Goal: Find specific page/section: Find specific page/section

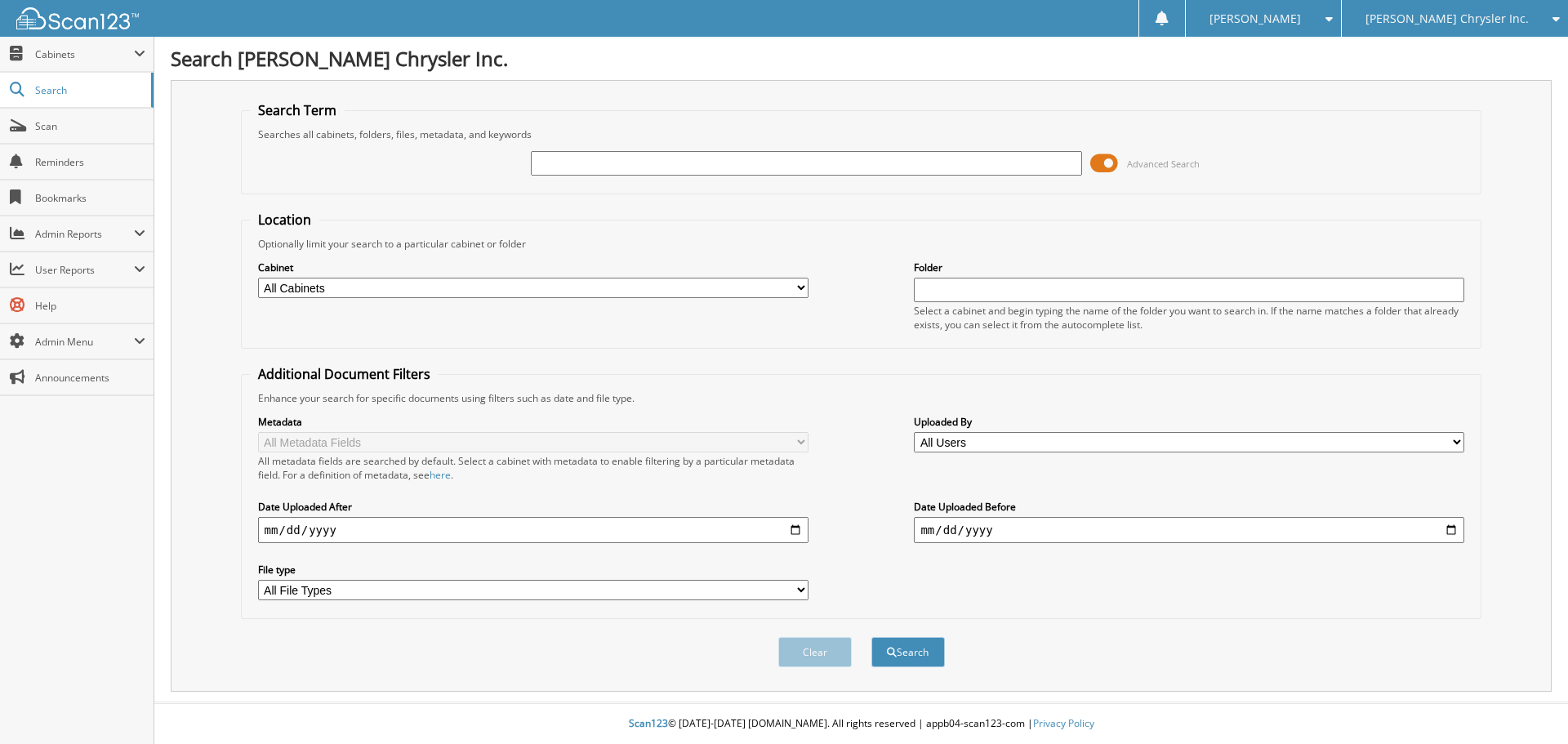
click at [1511, 24] on span "[PERSON_NAME] Chrysler Inc." at bounding box center [1447, 19] width 163 height 10
click at [1502, 52] on link "[PERSON_NAME] Buick Inc." at bounding box center [1454, 51] width 226 height 29
type input "103203"
click at [871, 637] on button "Search" at bounding box center [907, 652] width 73 height 31
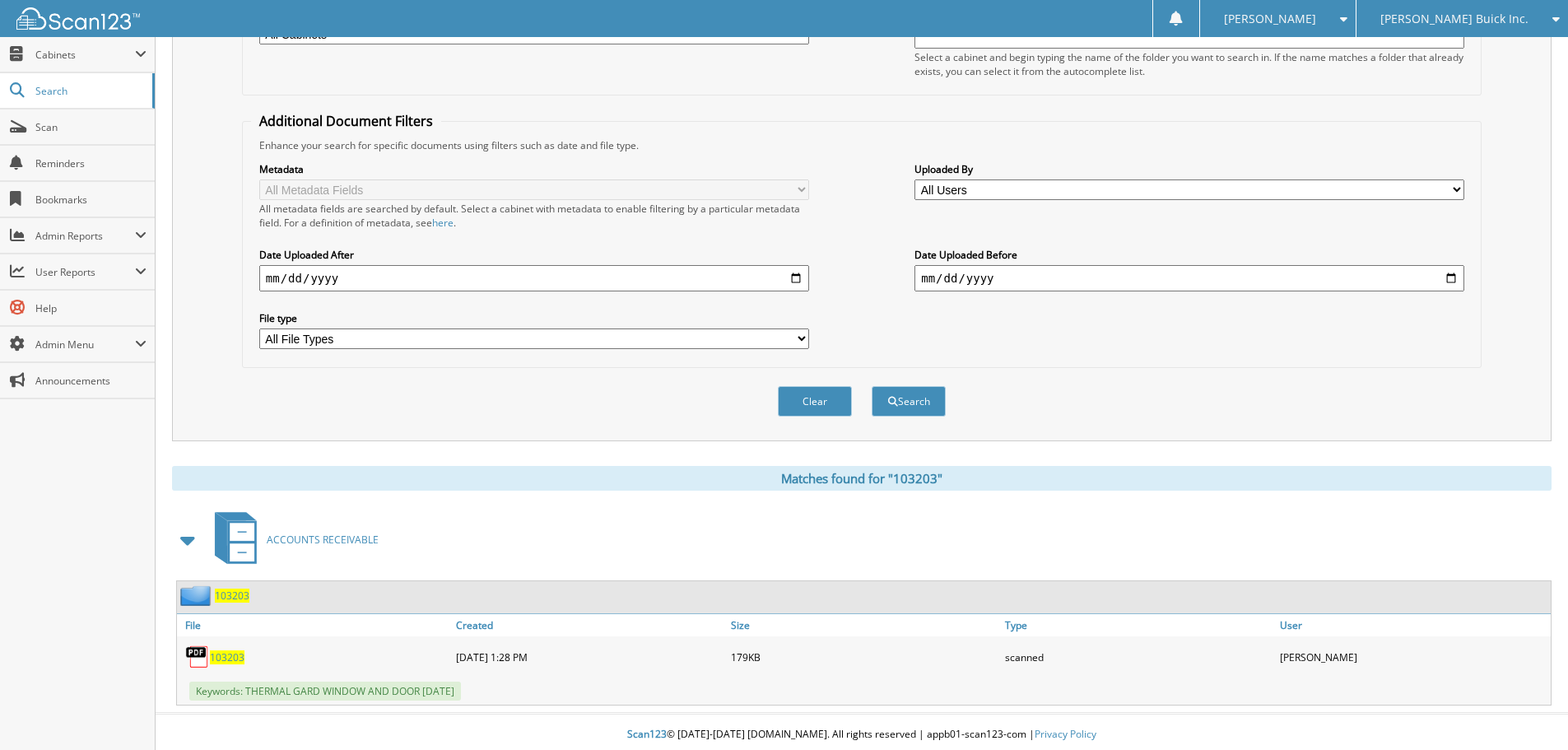
scroll to position [262, 0]
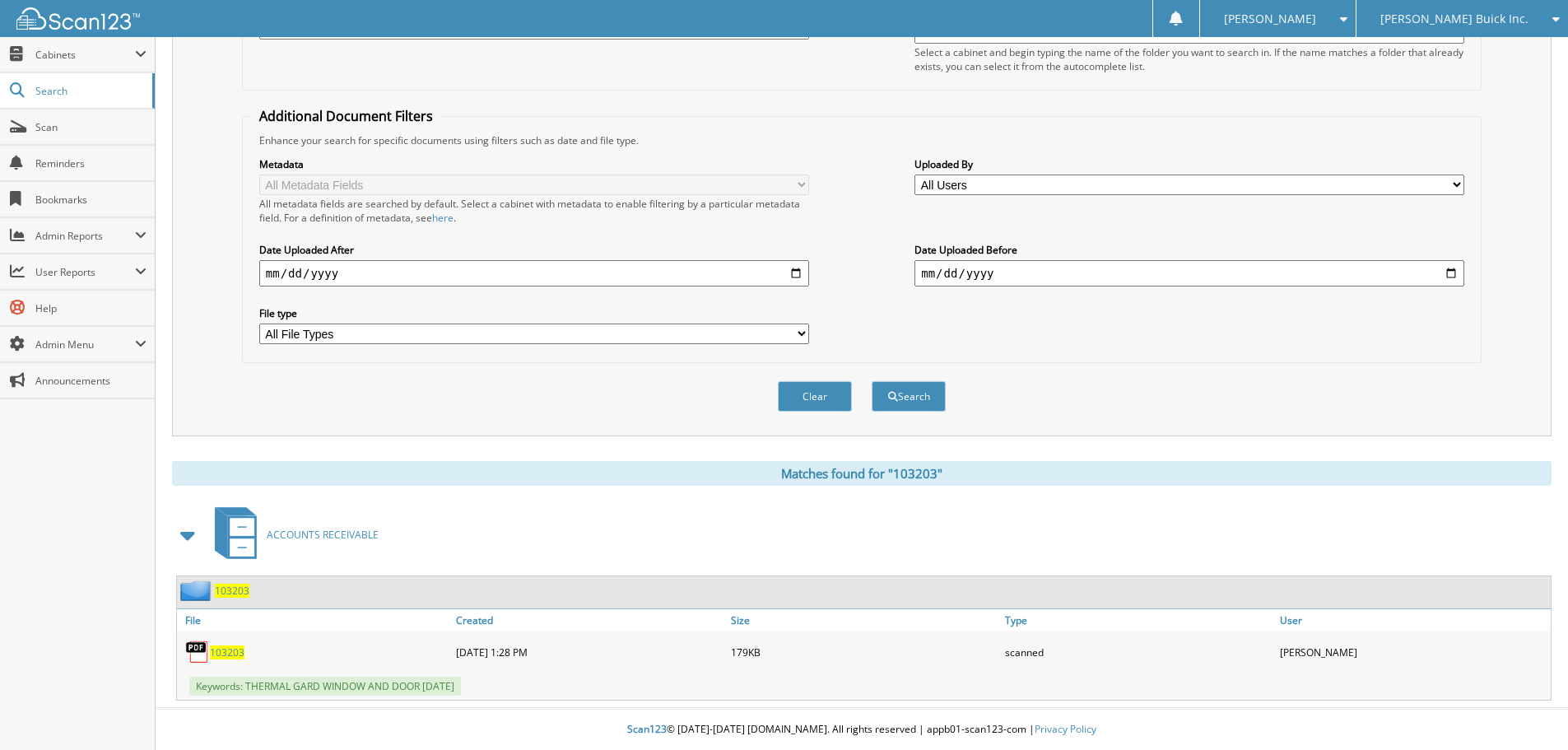
click at [220, 650] on span "103203" at bounding box center [227, 652] width 35 height 14
